Goal: Transaction & Acquisition: Purchase product/service

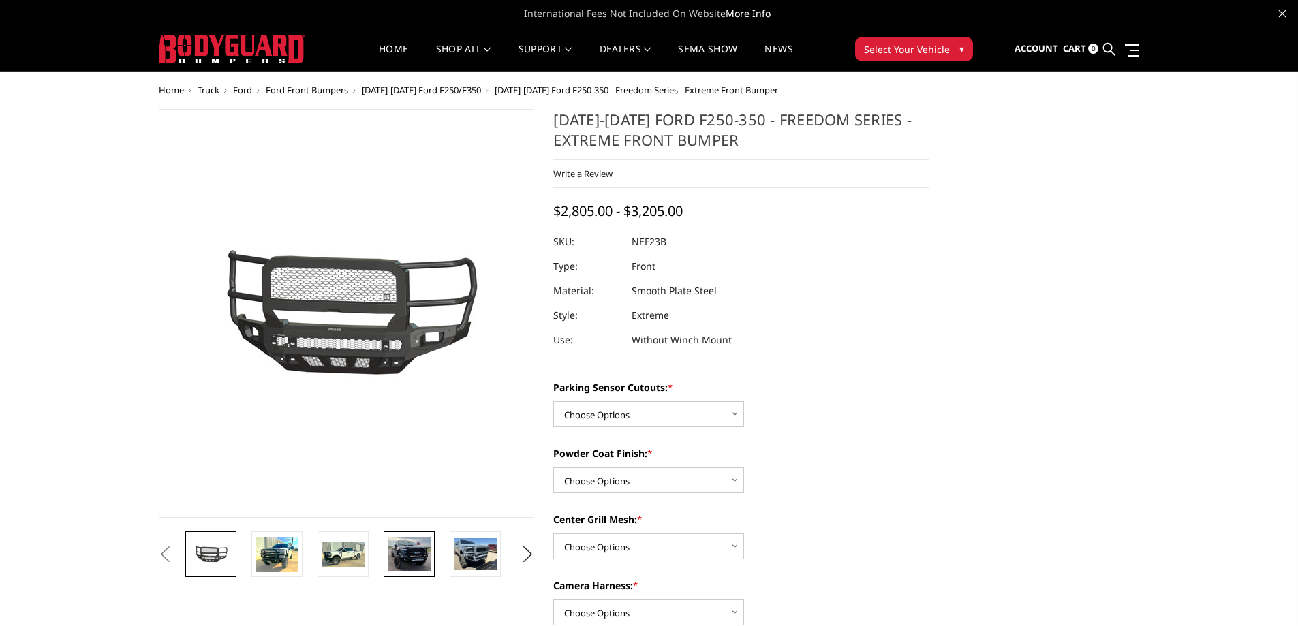
click at [420, 555] on img at bounding box center [409, 554] width 43 height 33
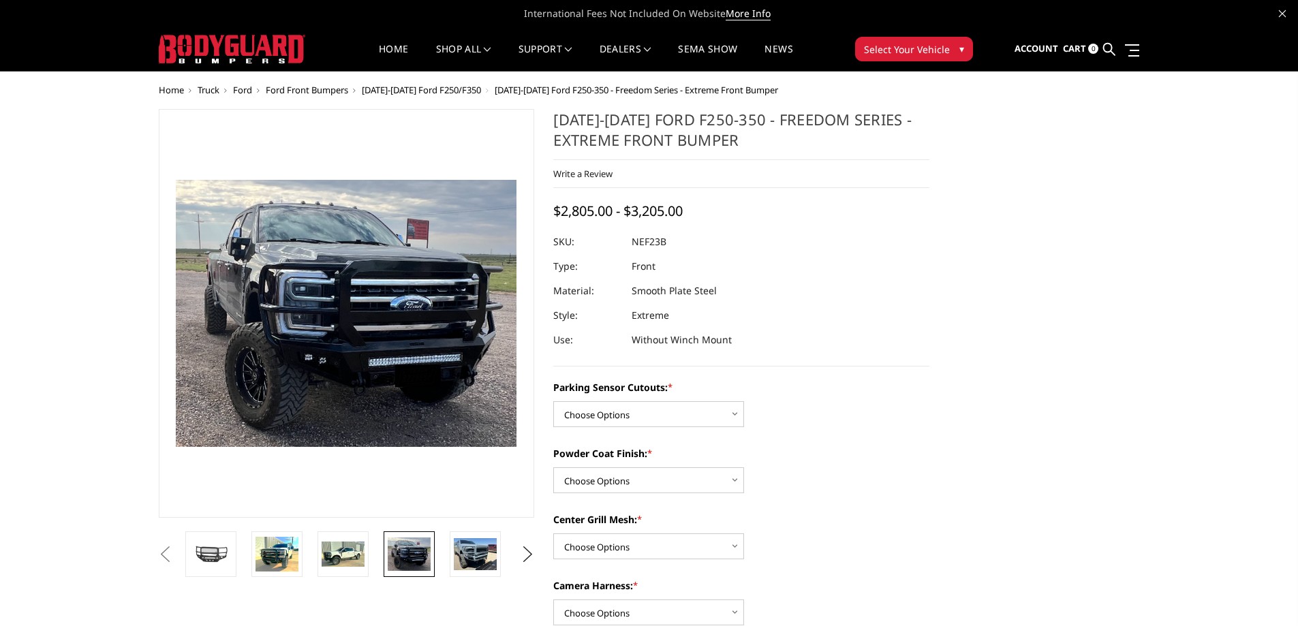
click at [449, 551] on li at bounding box center [480, 554] width 66 height 46
click at [470, 551] on img at bounding box center [475, 554] width 43 height 32
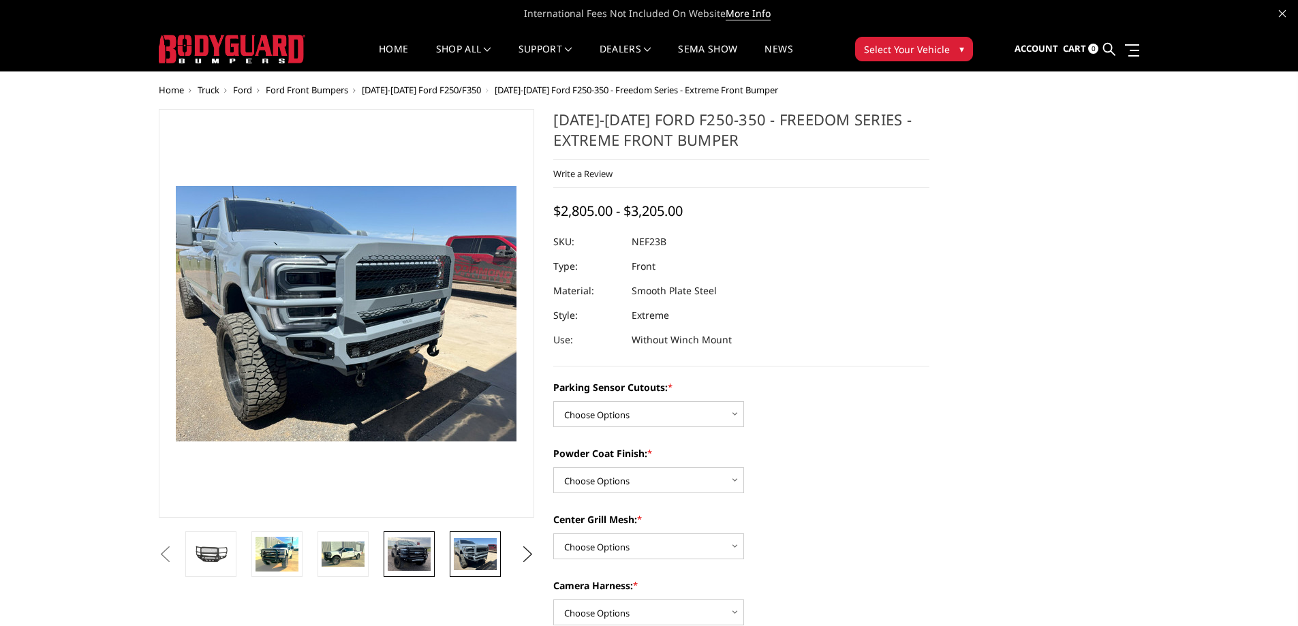
click at [407, 548] on img at bounding box center [409, 554] width 43 height 33
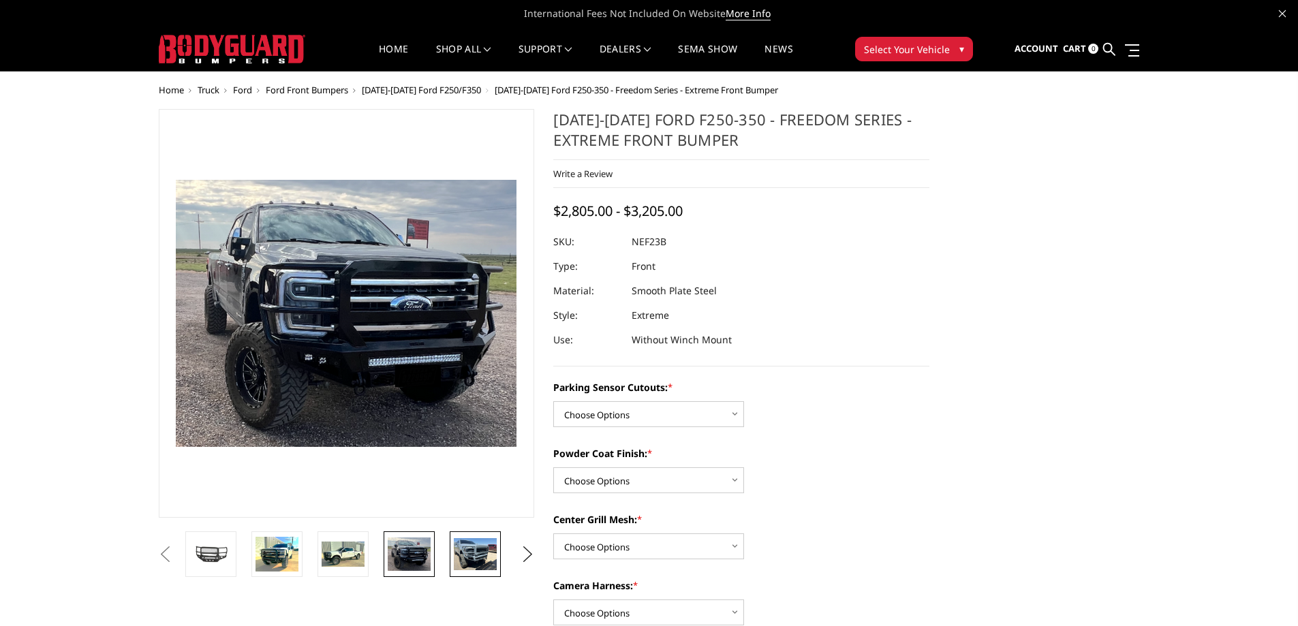
click at [463, 546] on img at bounding box center [475, 554] width 43 height 32
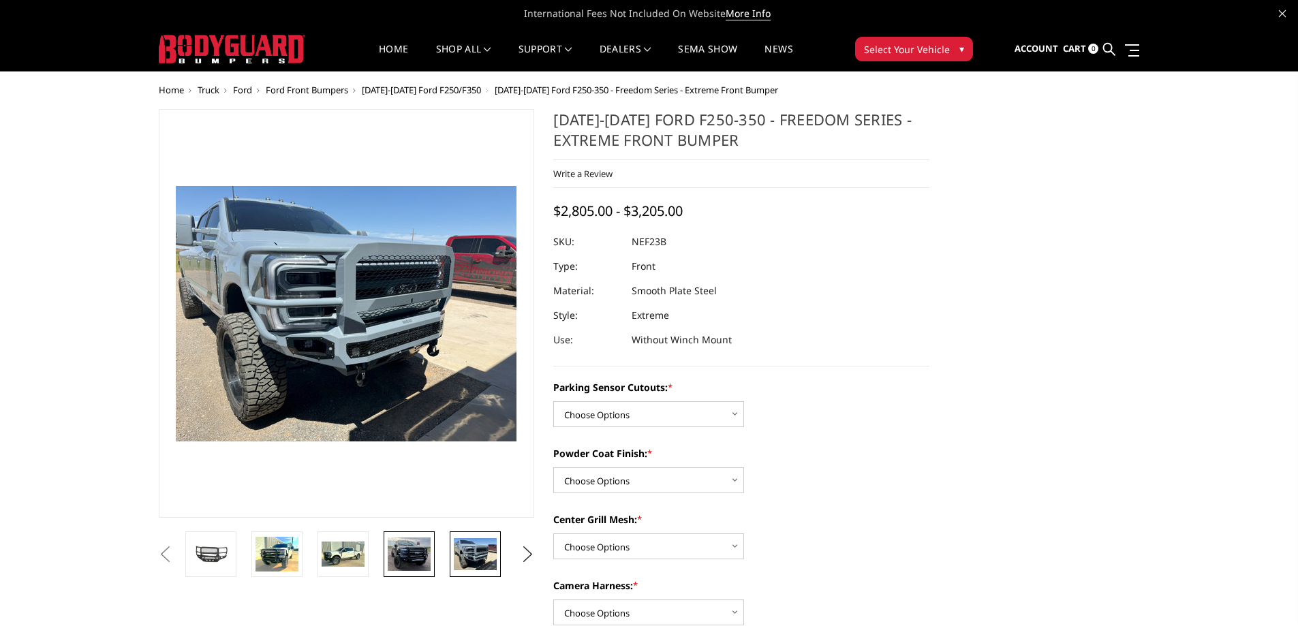
click at [421, 553] on img at bounding box center [409, 554] width 43 height 33
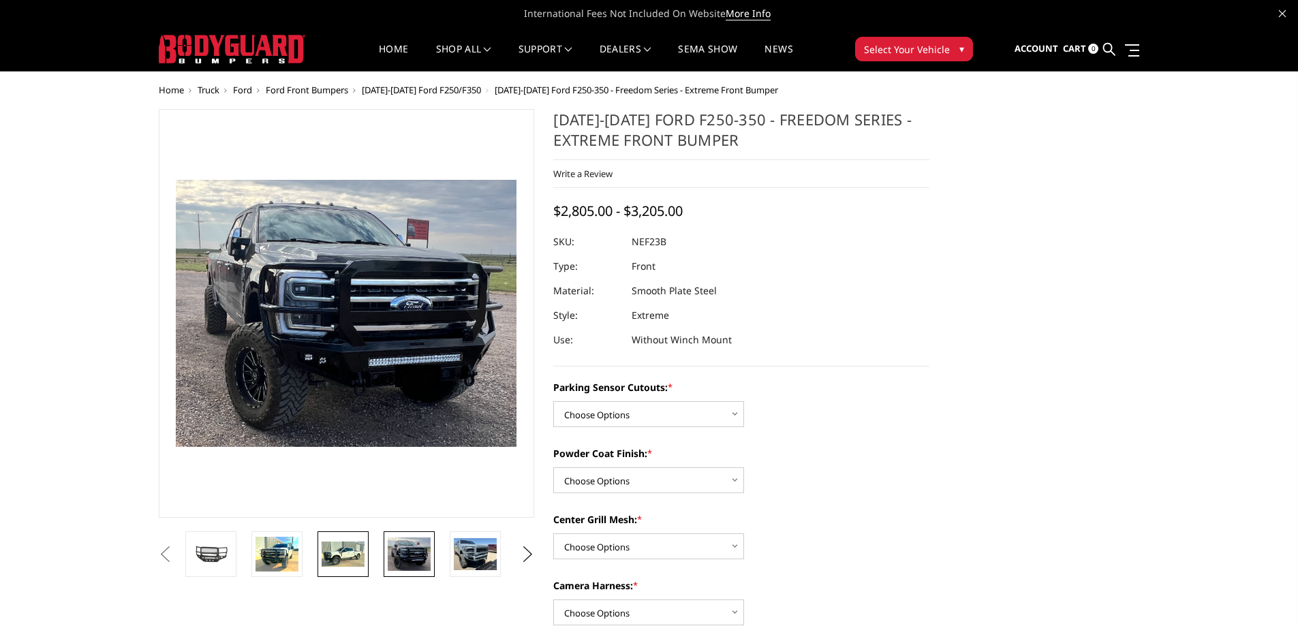
click at [363, 553] on img at bounding box center [343, 555] width 43 height 26
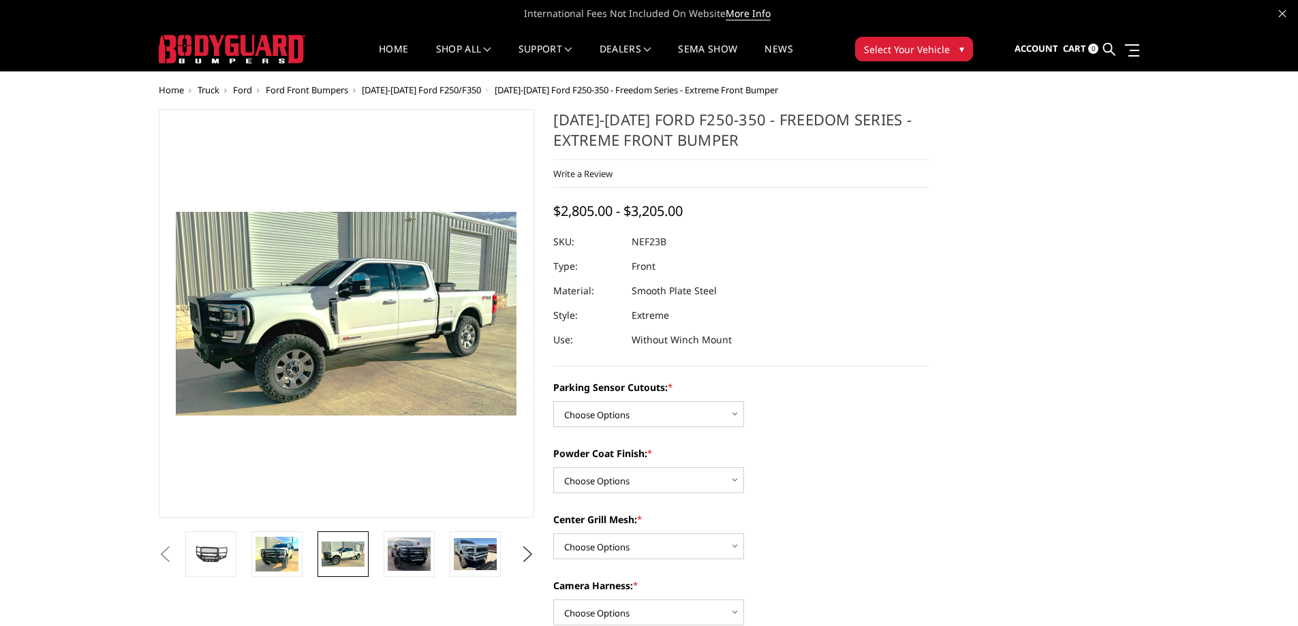
click at [303, 553] on li at bounding box center [282, 554] width 66 height 46
click at [285, 553] on img at bounding box center [276, 554] width 43 height 35
